Goal: Information Seeking & Learning: Learn about a topic

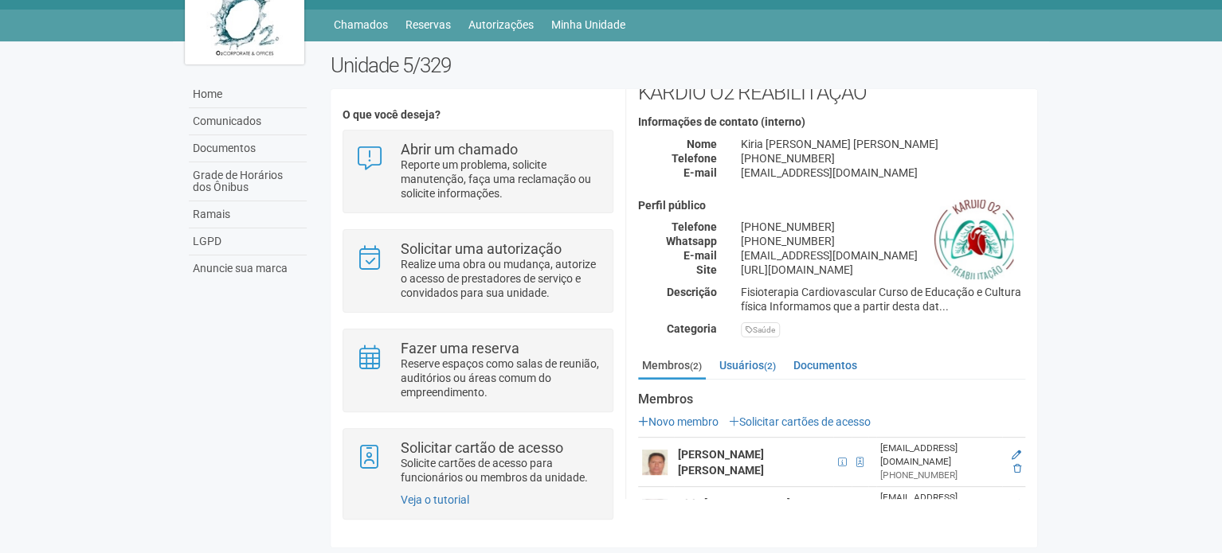
scroll to position [76, 0]
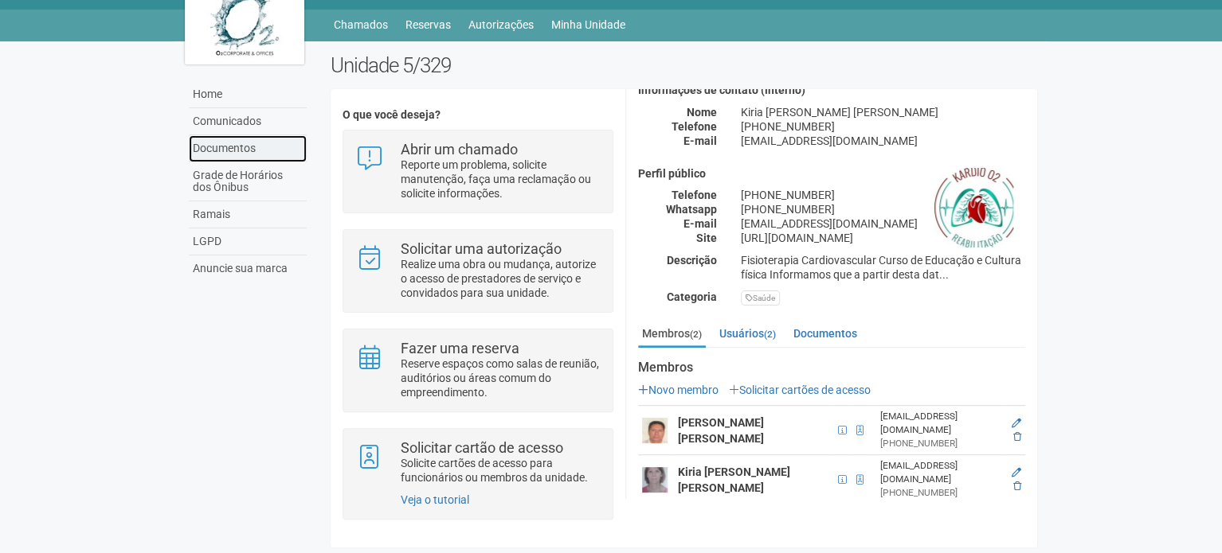
click at [241, 149] on link "Documentos" at bounding box center [248, 148] width 118 height 27
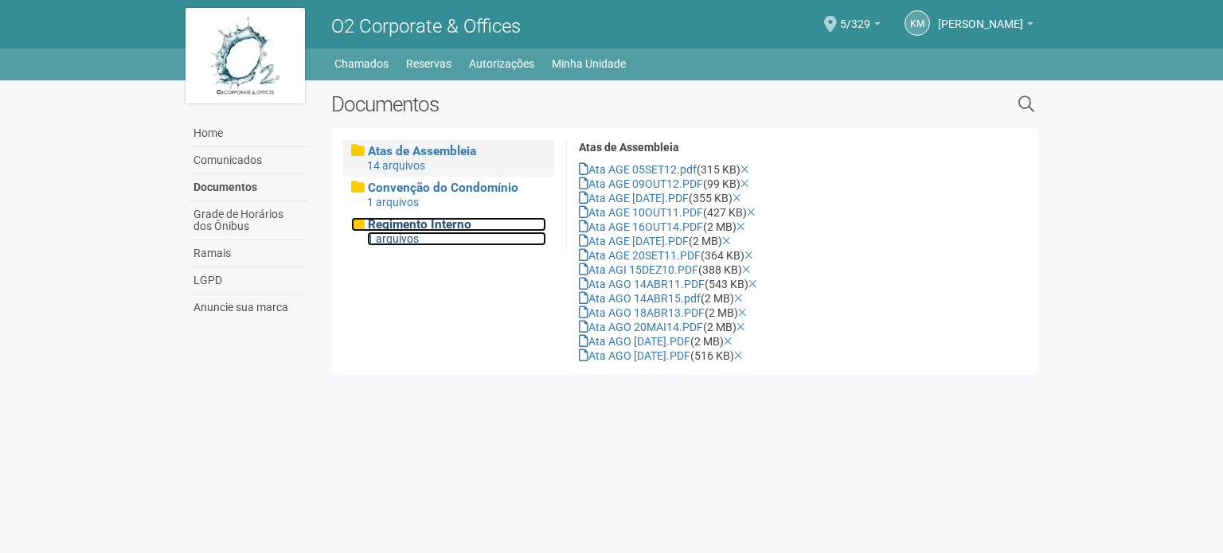
click at [389, 219] on span "Regimento Interno" at bounding box center [420, 224] width 104 height 14
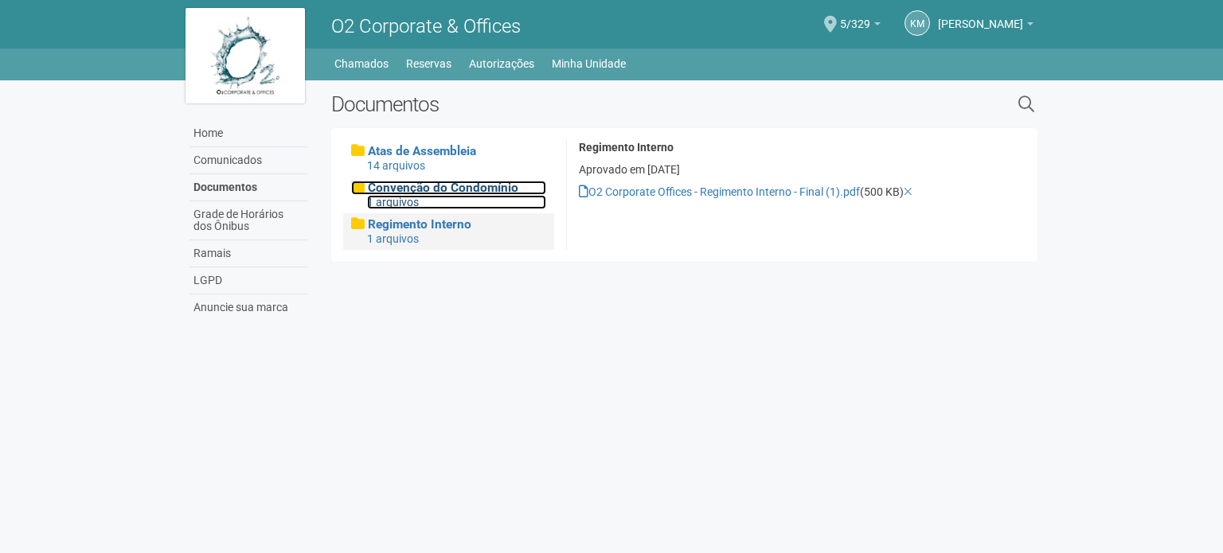
click at [396, 195] on div "1 arquivos" at bounding box center [456, 202] width 179 height 14
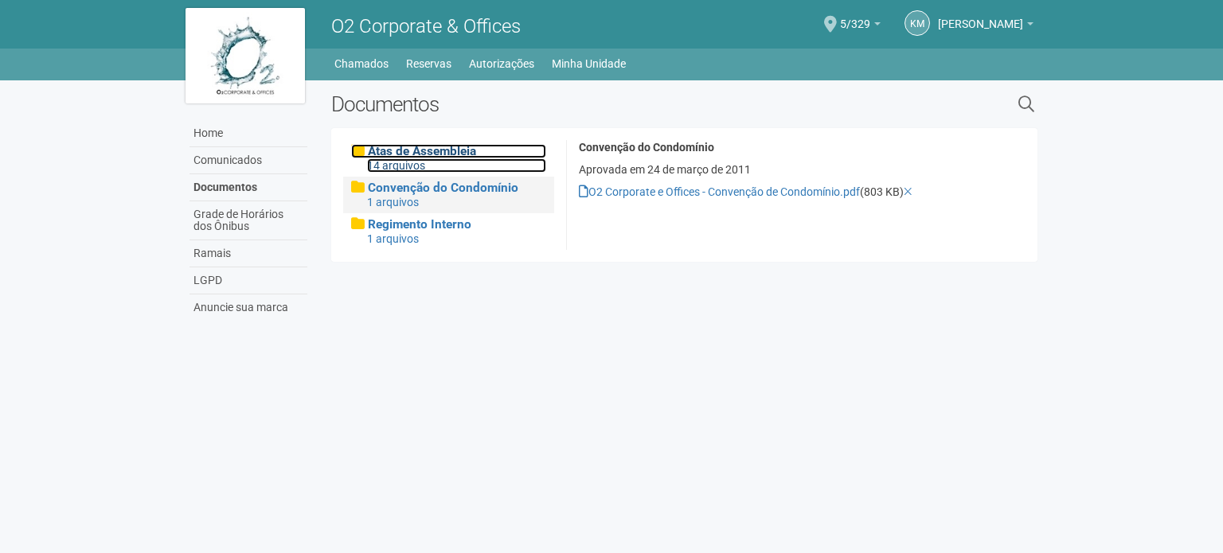
click at [409, 154] on span "Atas de Assembleia" at bounding box center [422, 151] width 108 height 14
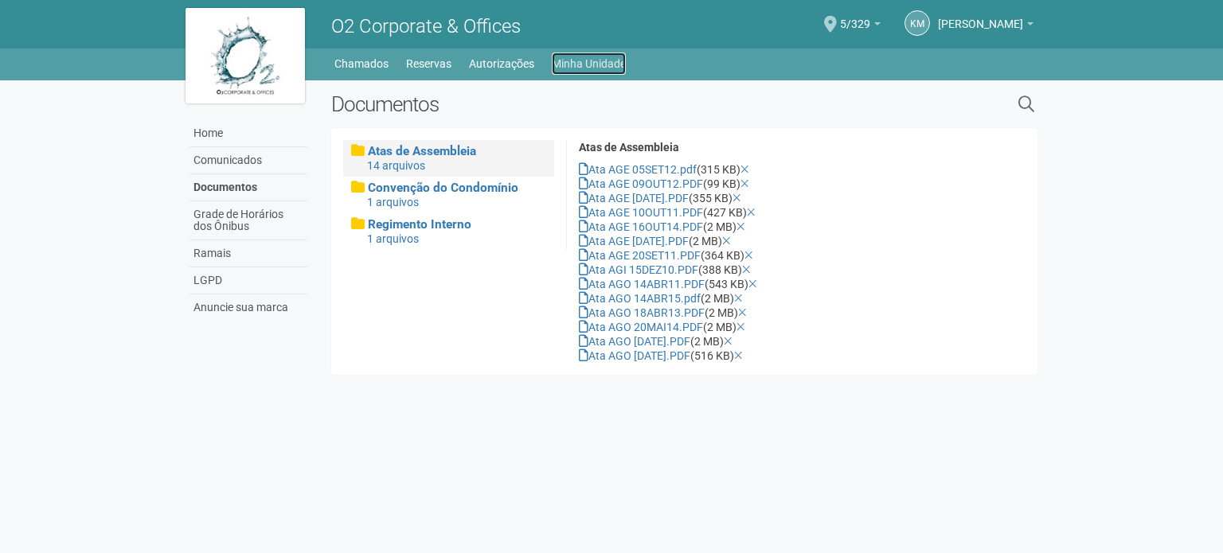
click at [575, 60] on link "Minha Unidade" at bounding box center [589, 64] width 74 height 22
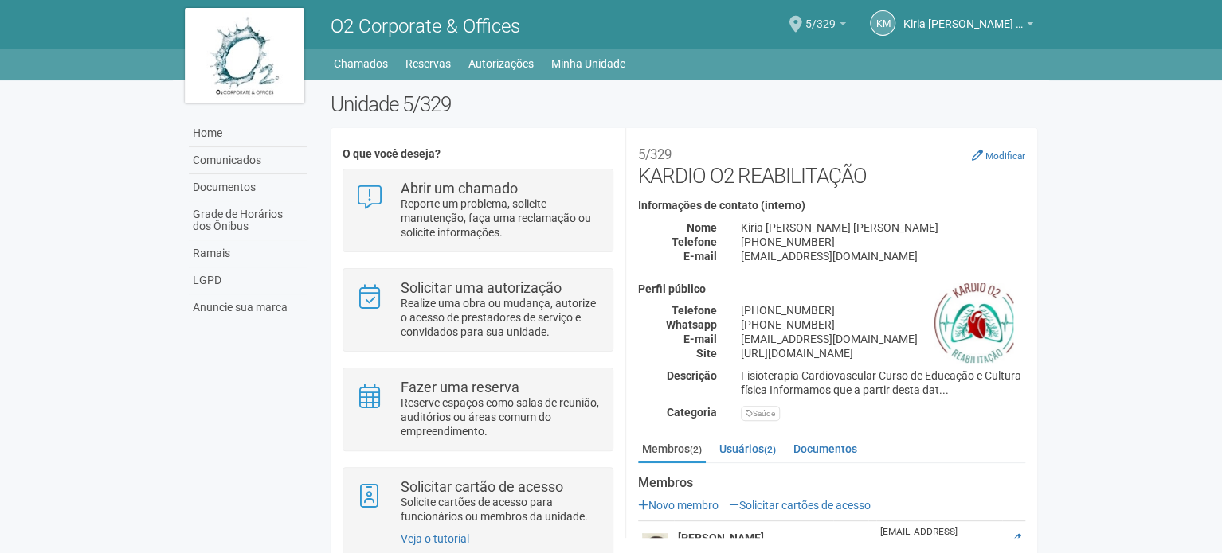
click at [831, 22] on span "5/329" at bounding box center [820, 16] width 30 height 28
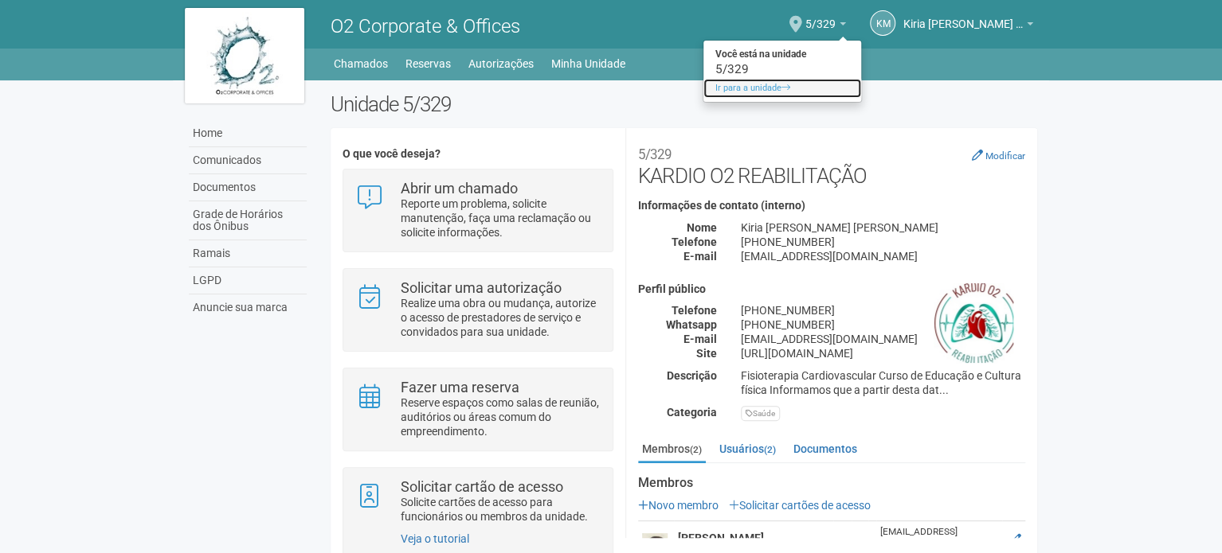
click at [742, 87] on link "Ir para a unidade" at bounding box center [782, 88] width 158 height 19
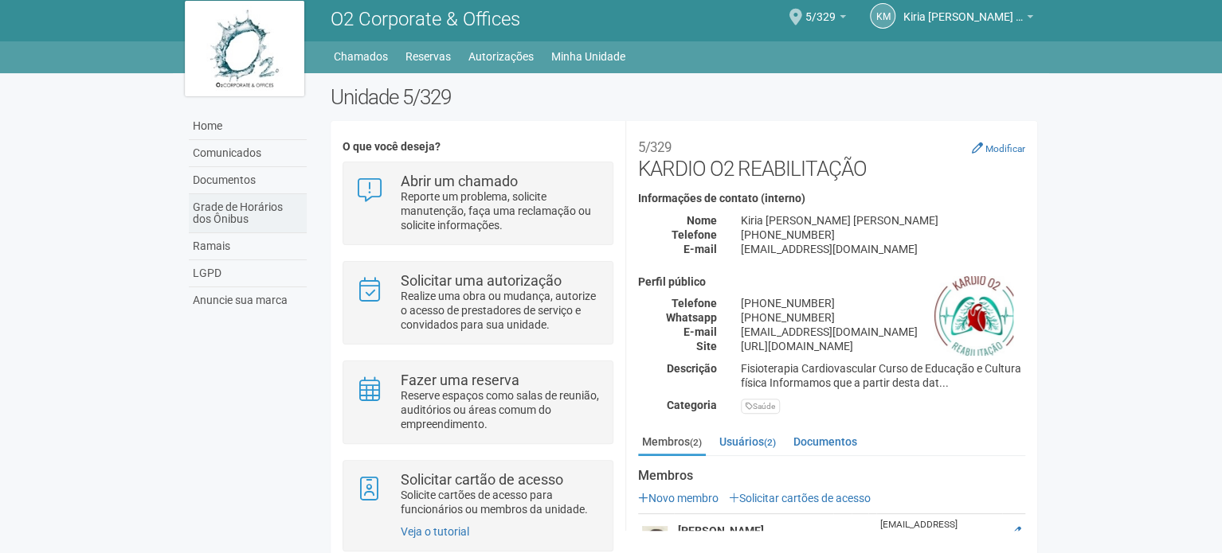
scroll to position [39, 0]
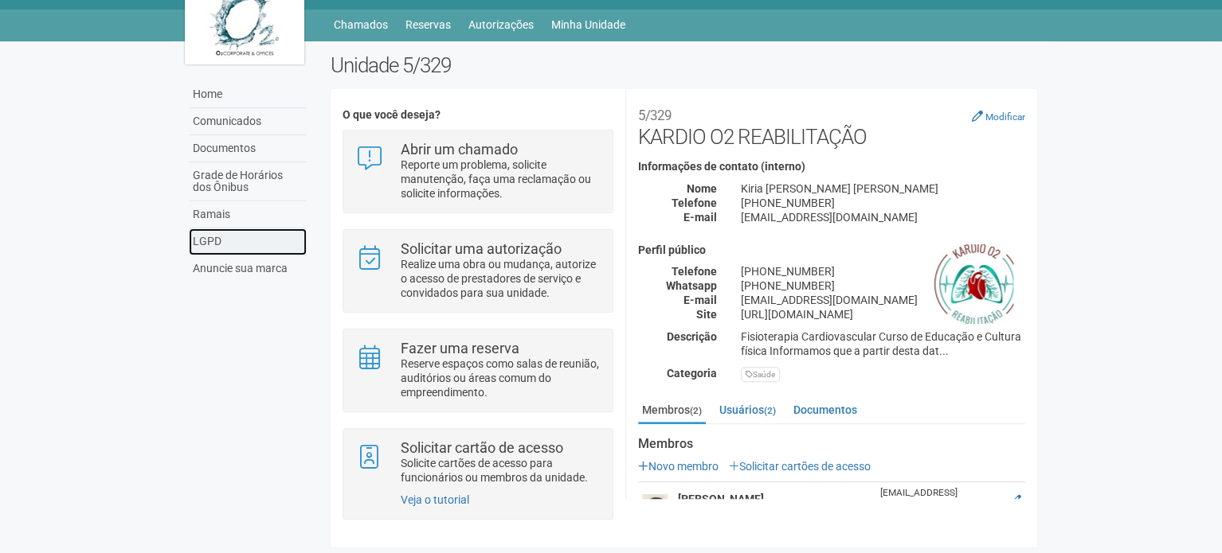
click at [271, 237] on link "LGPD" at bounding box center [248, 242] width 118 height 27
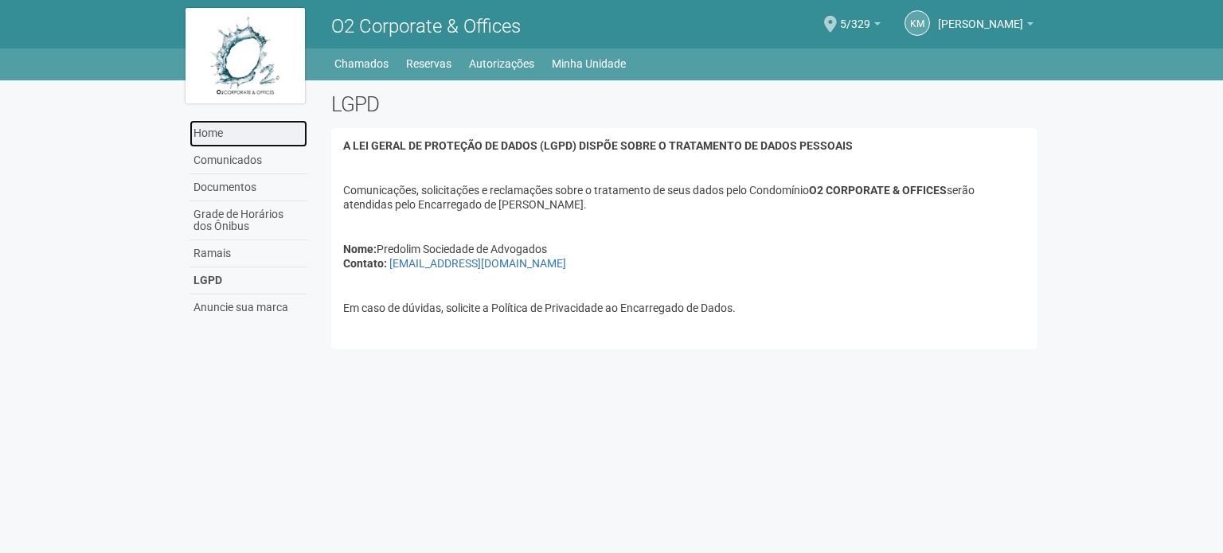
click at [252, 124] on link "Home" at bounding box center [249, 133] width 118 height 27
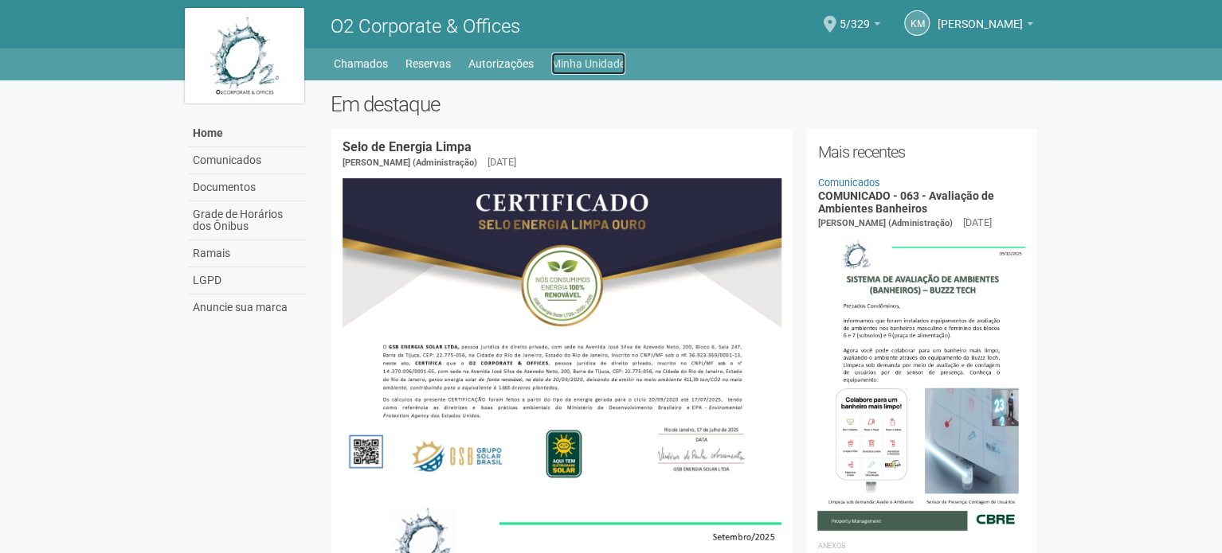
click at [579, 61] on link "Minha Unidade" at bounding box center [588, 64] width 74 height 22
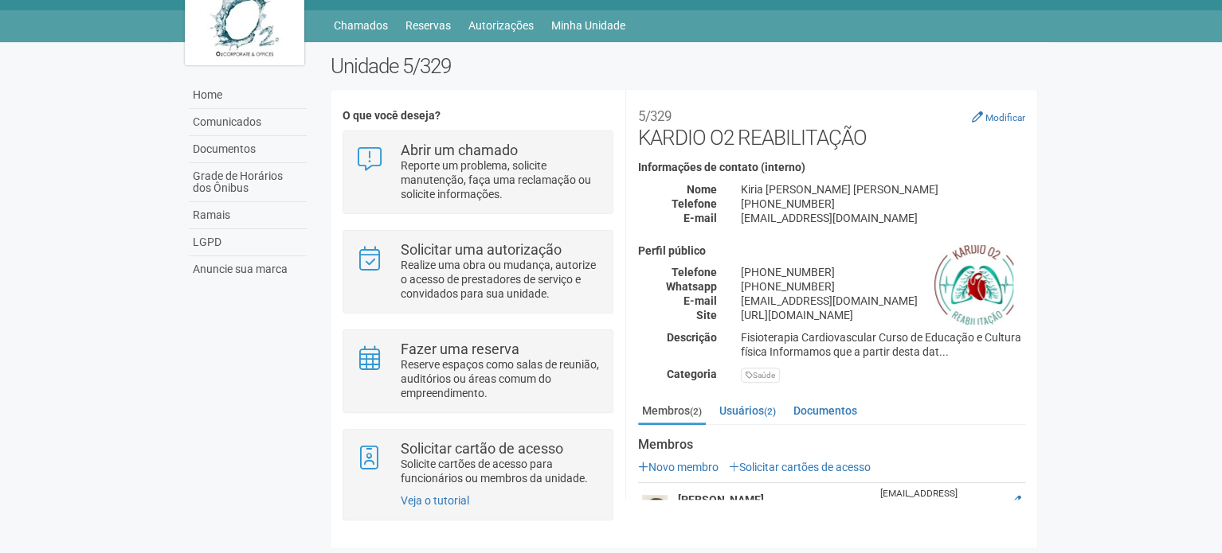
scroll to position [39, 0]
drag, startPoint x: 1030, startPoint y: 405, endPoint x: 1045, endPoint y: 445, distance: 43.1
click at [1045, 445] on div "Unidade 5/329 O que você deseja? Abrir um chamado Reporte um problema, solicite…" at bounding box center [684, 304] width 730 height 502
